Goal: Navigation & Orientation: Find specific page/section

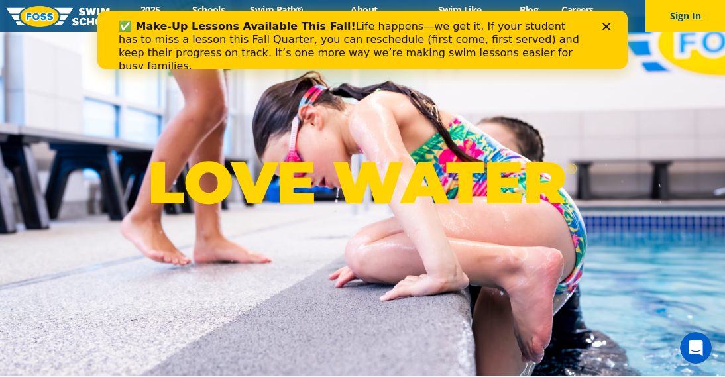
click at [601, 24] on div "✅ Make-Up Lessons Available This Fall! Life happens—we get it. If your student …" at bounding box center [363, 46] width 488 height 61
click at [605, 24] on icon "Close" at bounding box center [607, 27] width 8 height 8
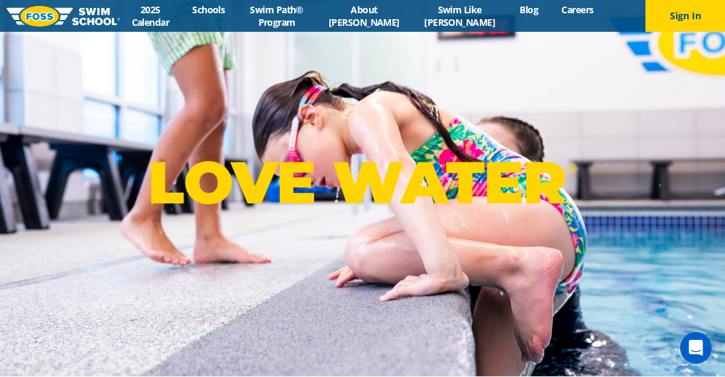
click at [237, 16] on li "Schools" at bounding box center [209, 15] width 56 height 25
click at [223, 8] on link "Schools" at bounding box center [209, 9] width 56 height 13
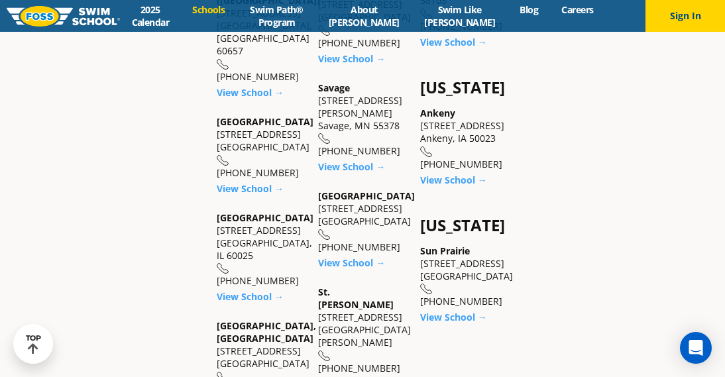
scroll to position [1061, 0]
